Goal: Find specific page/section: Find specific page/section

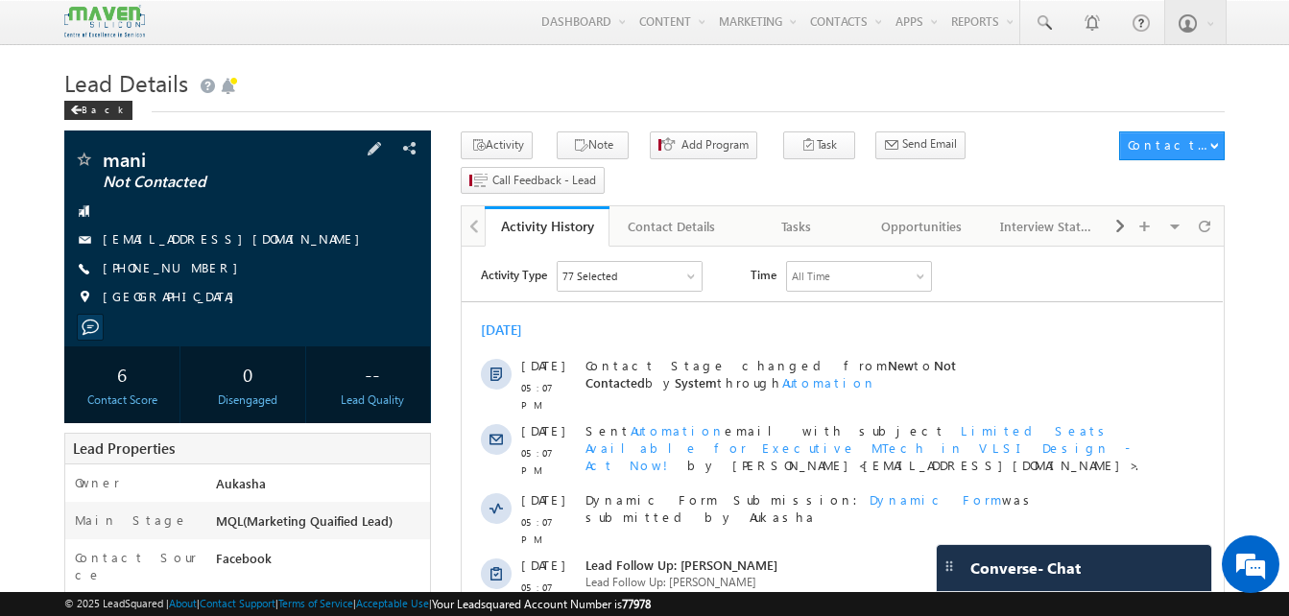
drag, startPoint x: 204, startPoint y: 270, endPoint x: 195, endPoint y: 273, distance: 10.0
click at [195, 273] on div "+91-7207127205" at bounding box center [247, 268] width 347 height 19
copy div "+91-7207127205"
click at [377, 87] on h1 "Lead Details" at bounding box center [644, 80] width 1160 height 37
click at [1050, 21] on span at bounding box center [1043, 22] width 19 height 19
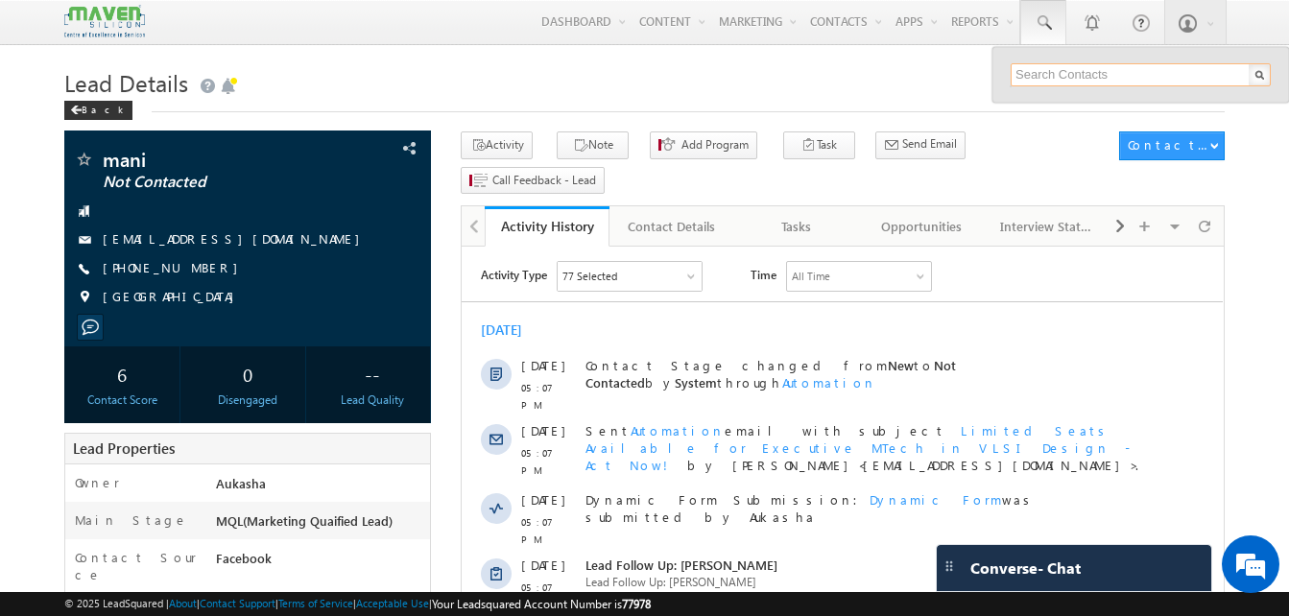
click at [1052, 70] on input "text" at bounding box center [1141, 74] width 260 height 23
paste input "9835015691"
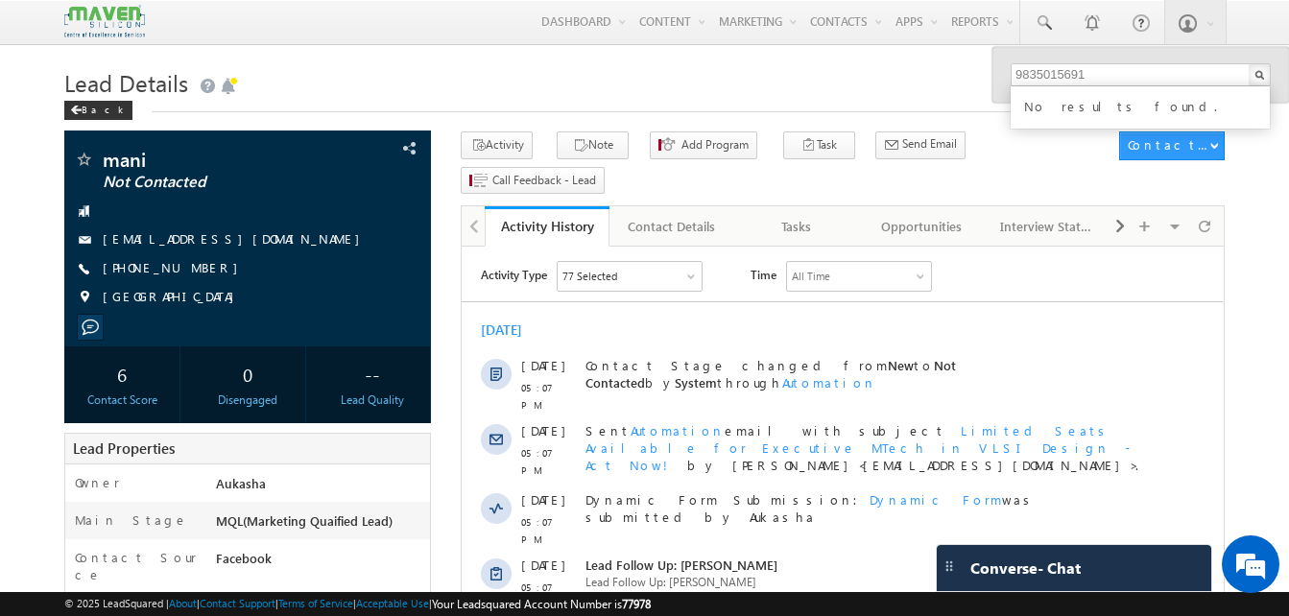
click at [857, 83] on h1 "Lead Details" at bounding box center [644, 80] width 1160 height 37
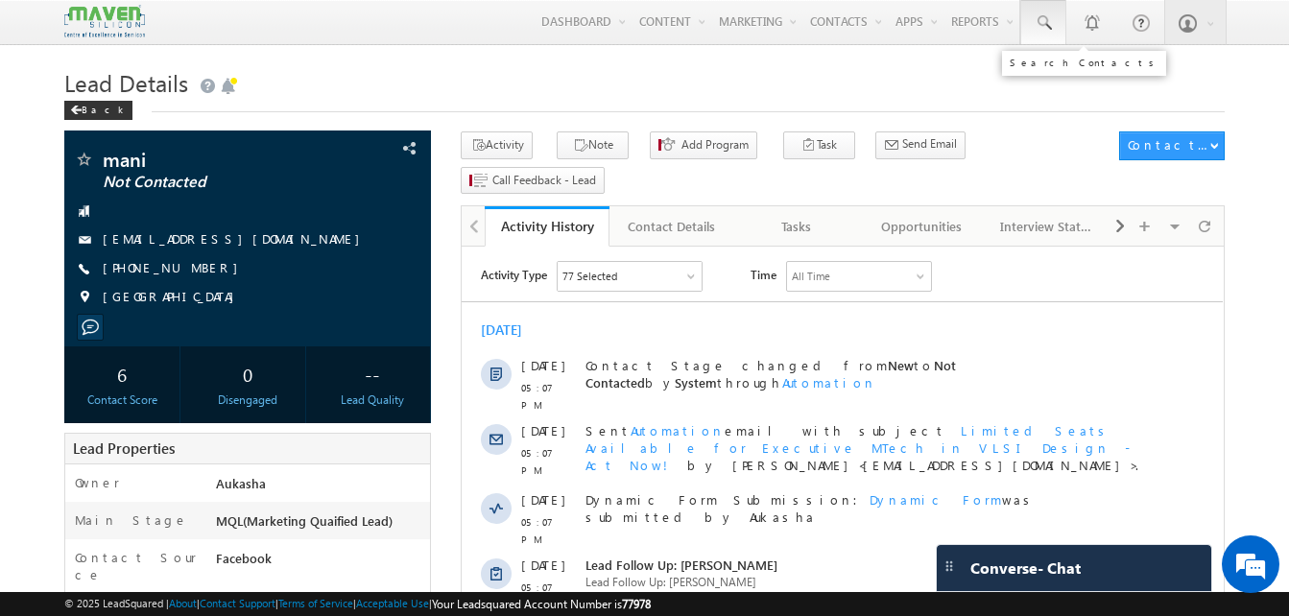
click at [1035, 15] on span at bounding box center [1043, 22] width 19 height 19
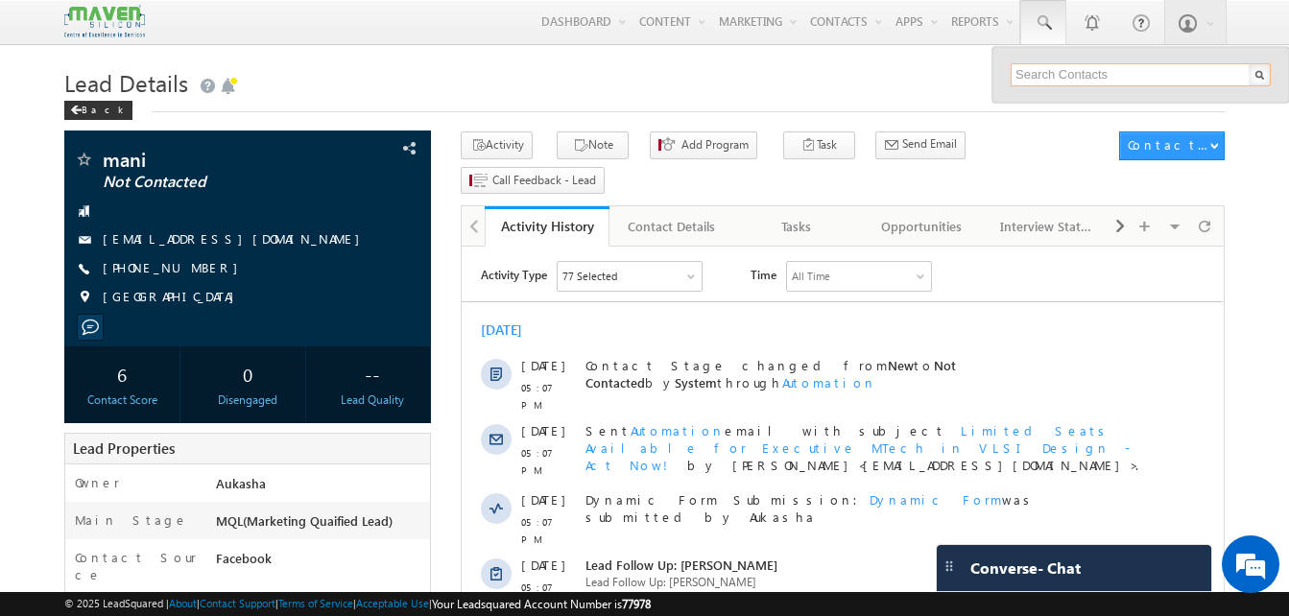
click at [1083, 77] on input "text" at bounding box center [1141, 74] width 260 height 23
paste input "9668333401"
type input "9668333401"
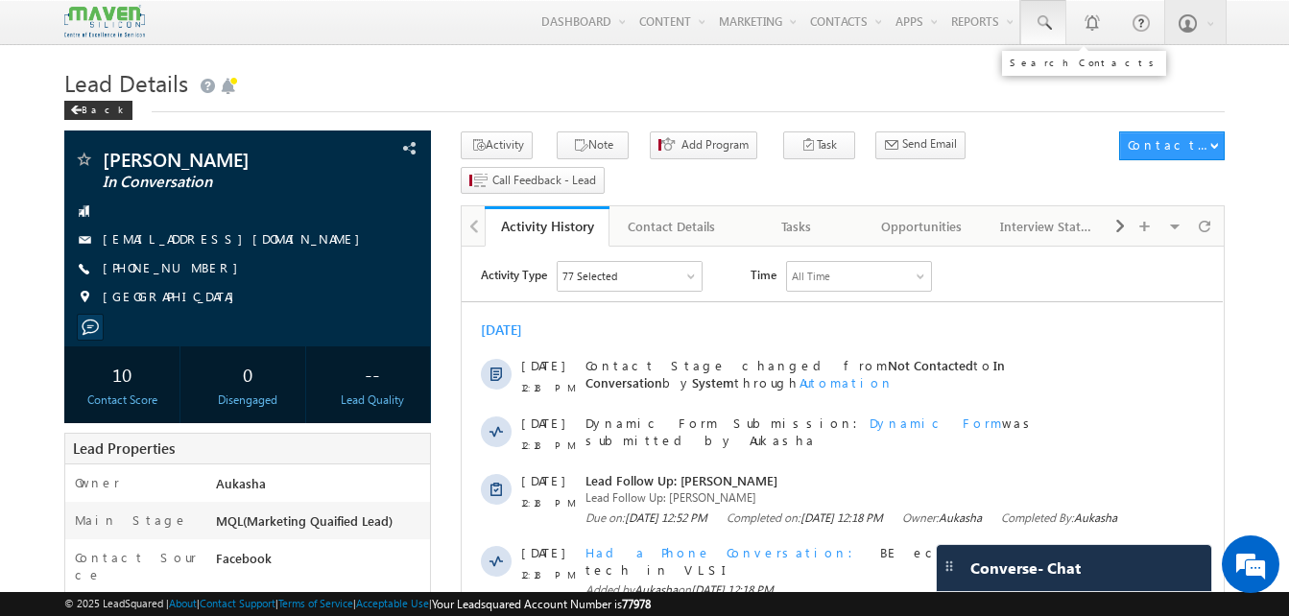
click at [1046, 29] on span at bounding box center [1043, 22] width 19 height 19
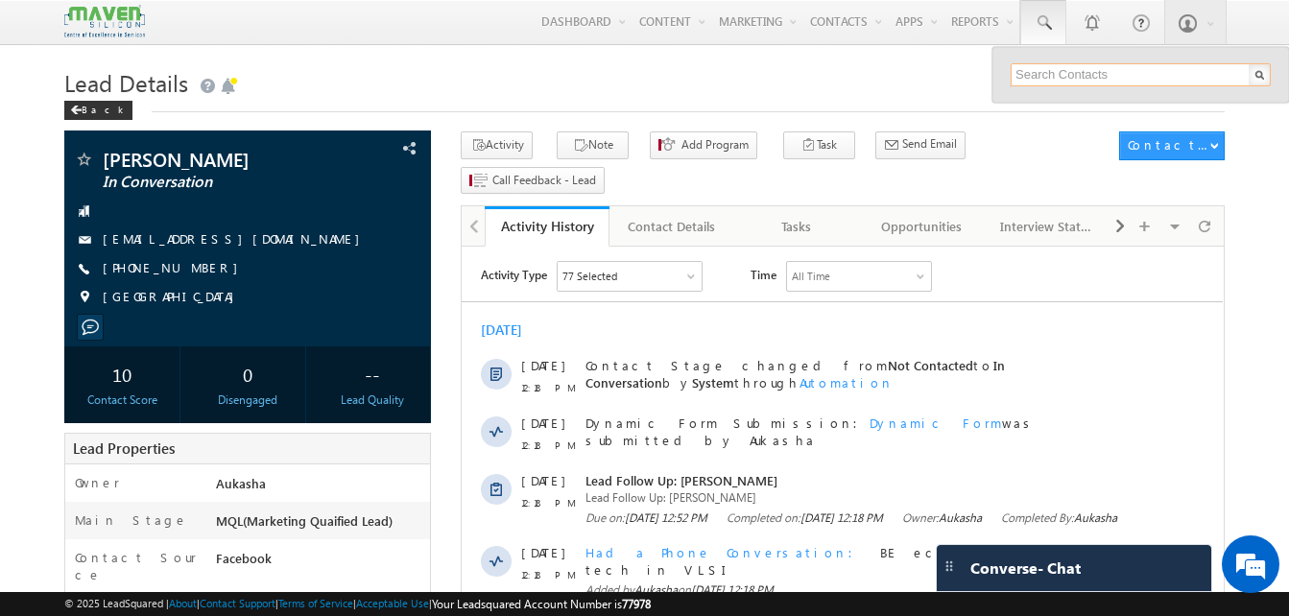
click at [1073, 72] on input "text" at bounding box center [1141, 74] width 260 height 23
paste input "7517017132"
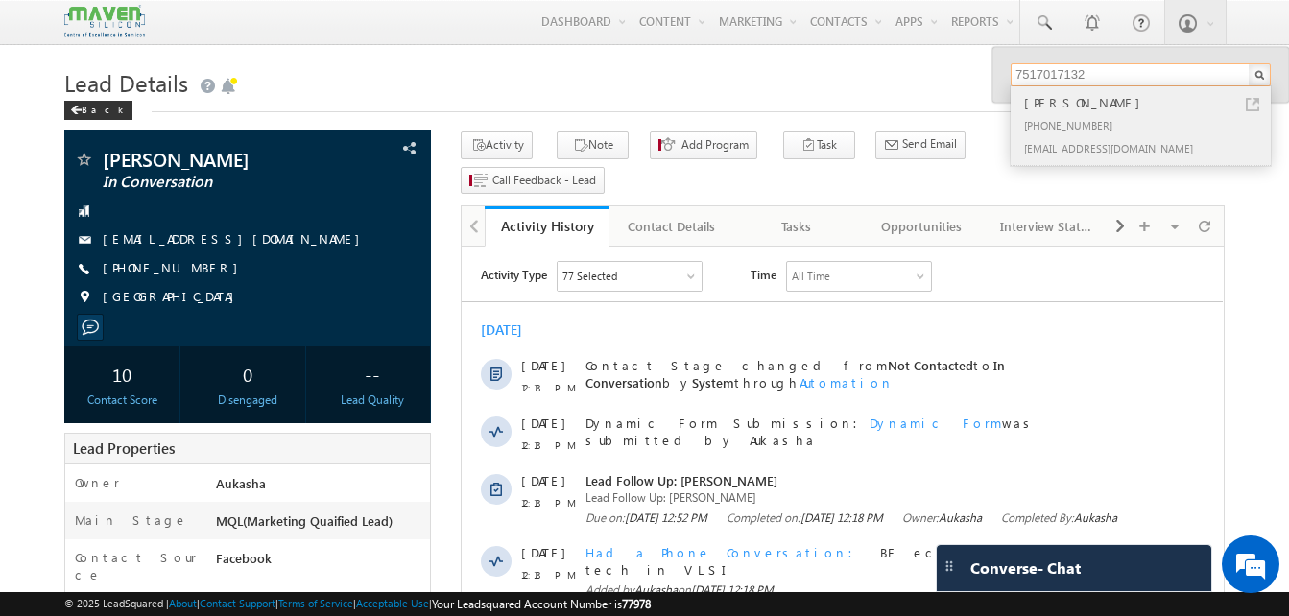
type input "7517017132"
click at [1258, 102] on link at bounding box center [1252, 104] width 13 height 13
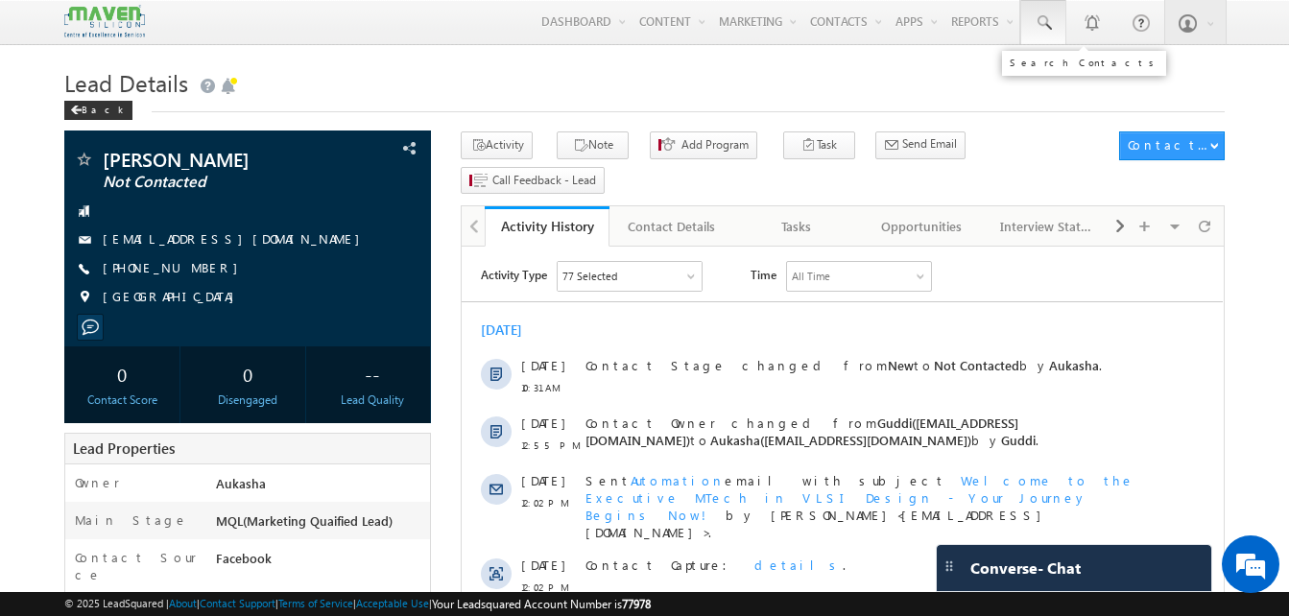
click at [1046, 20] on span at bounding box center [1043, 22] width 19 height 19
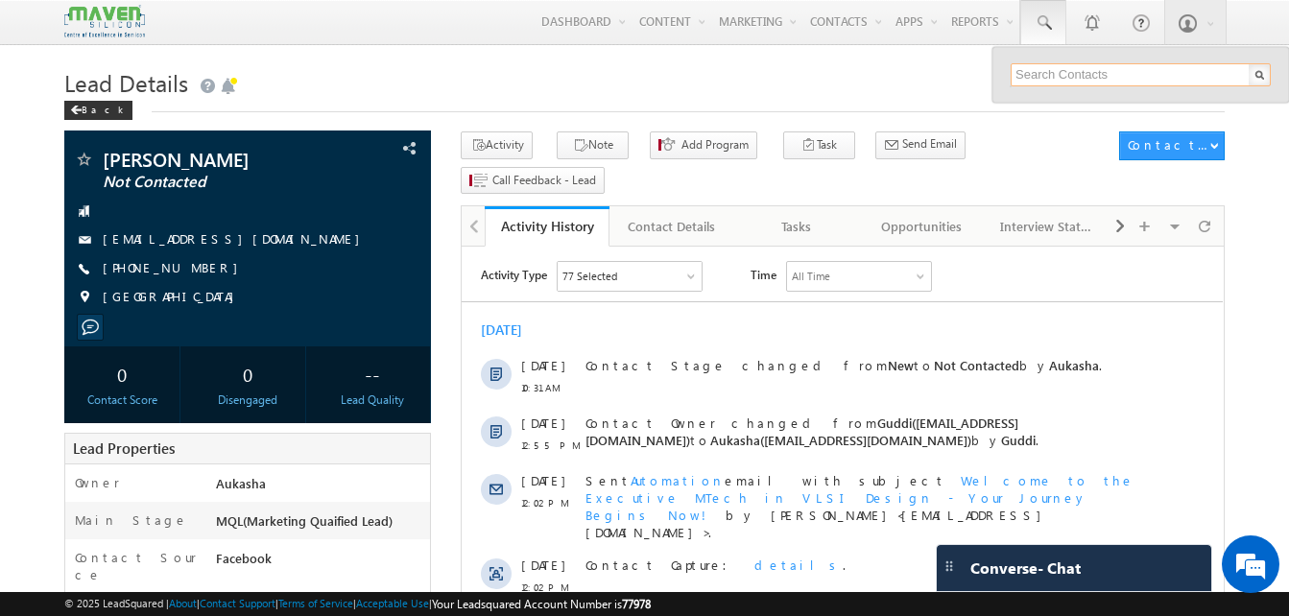
click at [1077, 72] on input "text" at bounding box center [1141, 74] width 260 height 23
paste input "7060684146"
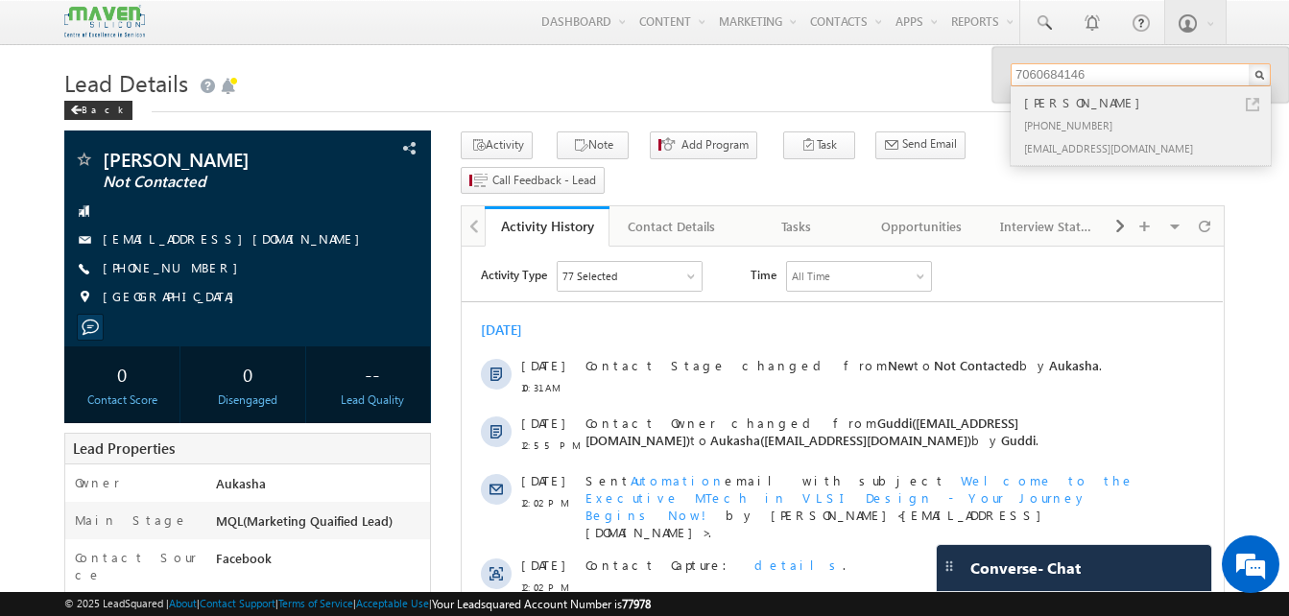
type input "7060684146"
click at [1207, 137] on div "[EMAIL_ADDRESS][DOMAIN_NAME]" at bounding box center [1148, 147] width 257 height 23
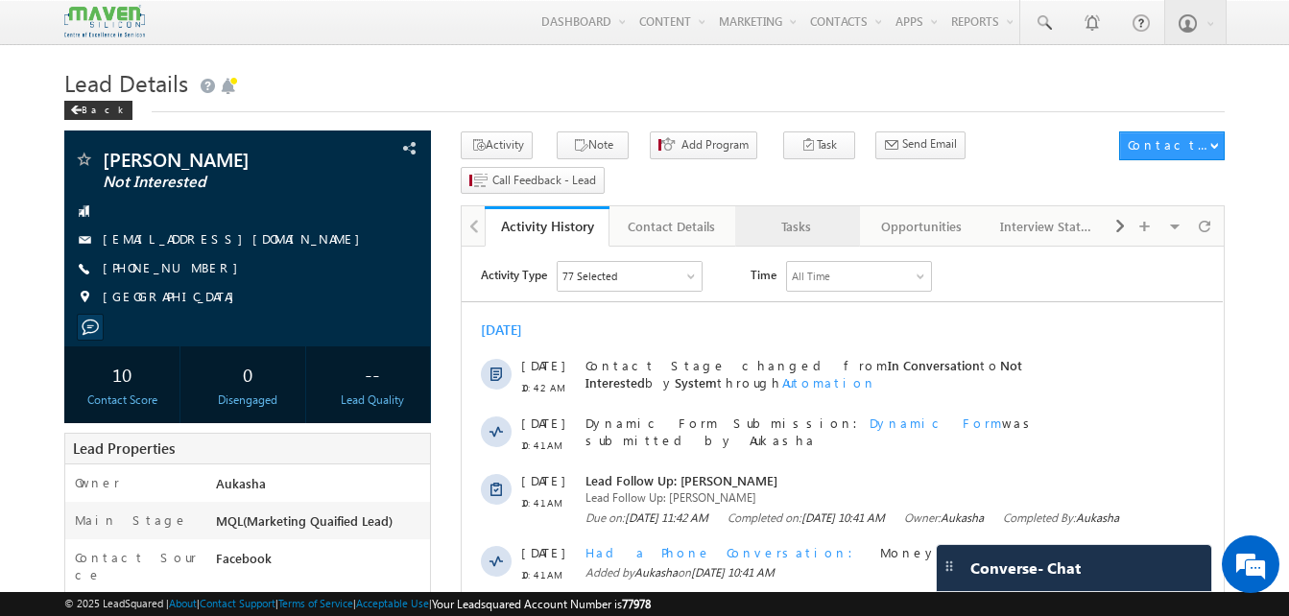
click at [825, 215] on div "Tasks" at bounding box center [796, 226] width 92 height 23
